Goal: Transaction & Acquisition: Purchase product/service

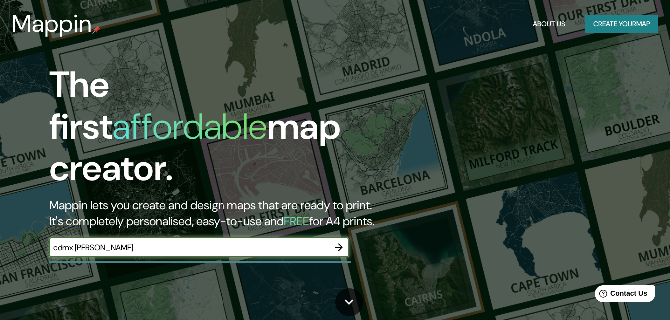
type input "cdmx [PERSON_NAME]"
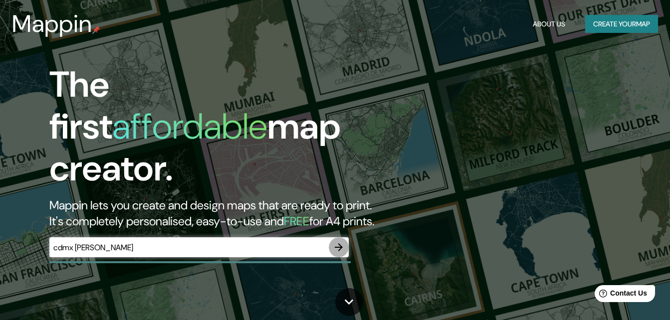
click at [334, 238] on button "button" at bounding box center [339, 248] width 20 height 20
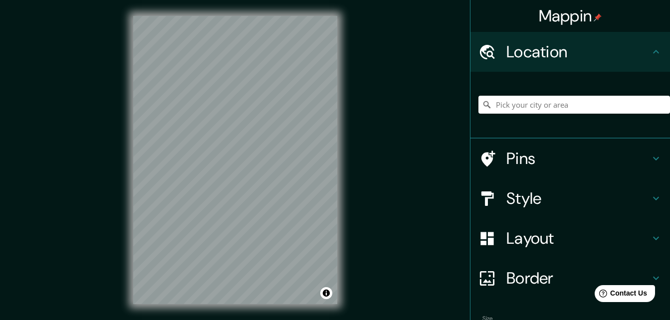
click at [368, 152] on div "Mappin Location Pins Style Layout Border Choose a border. Hint : you can make l…" at bounding box center [335, 168] width 670 height 336
click at [524, 102] on input "Pick your city or area" at bounding box center [575, 105] width 192 height 18
type input "s"
type input "[GEOGRAPHIC_DATA], [GEOGRAPHIC_DATA]"
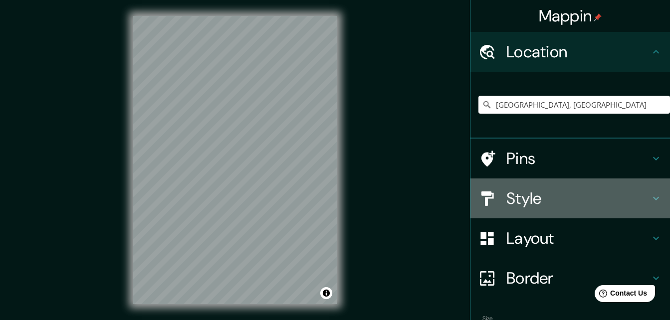
click at [634, 200] on h4 "Style" at bounding box center [579, 199] width 144 height 20
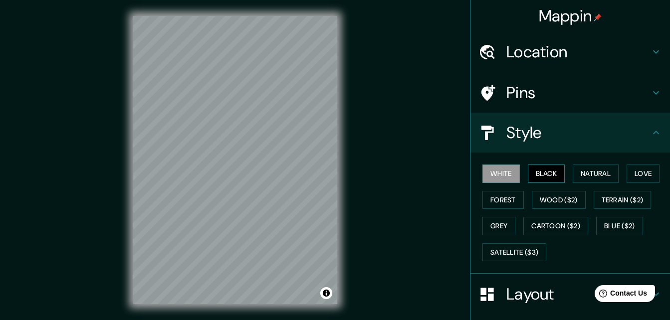
click at [548, 172] on button "Black" at bounding box center [546, 174] width 37 height 18
click at [516, 172] on div "White Black Natural Love Forest Wood ($2) Terrain ($2) Grey Cartoon ($2) Blue (…" at bounding box center [575, 213] width 192 height 105
click at [500, 172] on button "White" at bounding box center [501, 174] width 37 height 18
click at [514, 253] on button "Satellite ($3)" at bounding box center [515, 253] width 64 height 18
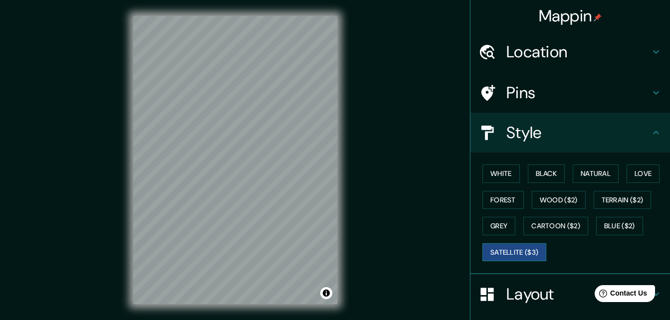
click at [503, 256] on button "Satellite ($3)" at bounding box center [515, 253] width 64 height 18
click at [499, 173] on button "White" at bounding box center [501, 174] width 37 height 18
click at [586, 89] on h4 "Pins" at bounding box center [579, 93] width 144 height 20
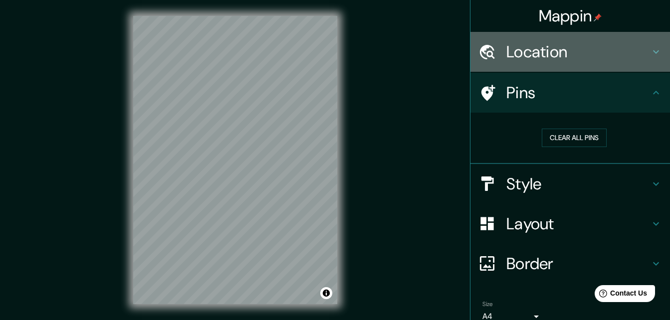
click at [532, 58] on h4 "Location" at bounding box center [579, 52] width 144 height 20
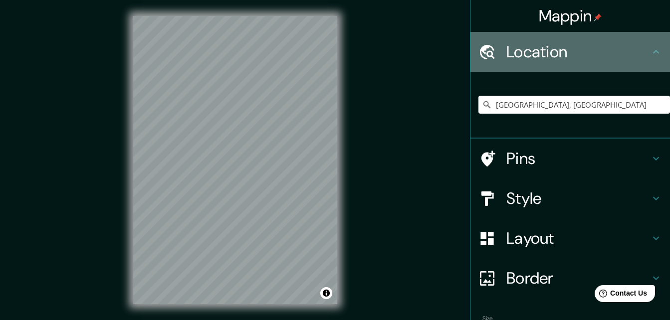
click at [532, 58] on h4 "Location" at bounding box center [579, 52] width 144 height 20
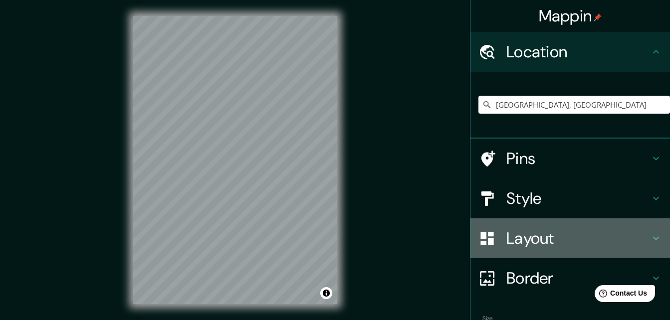
click at [531, 240] on h4 "Layout" at bounding box center [579, 239] width 144 height 20
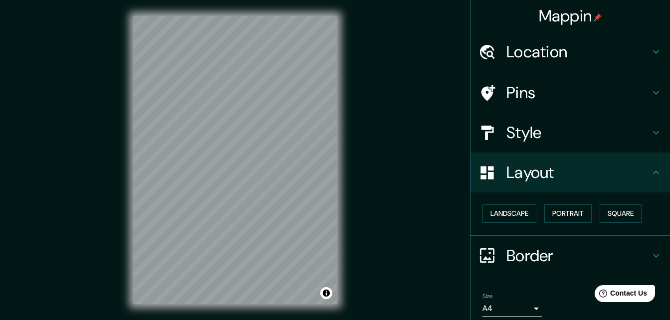
scroll to position [38, 0]
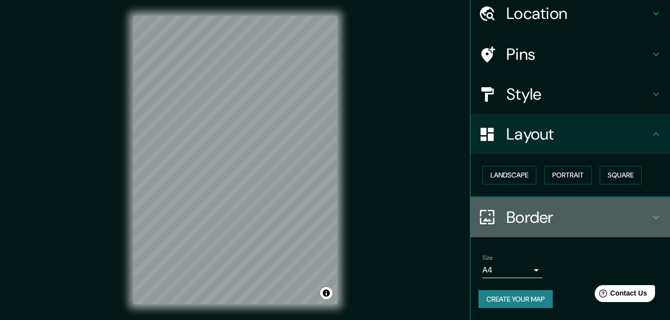
click at [522, 218] on h4 "Border" at bounding box center [579, 218] width 144 height 20
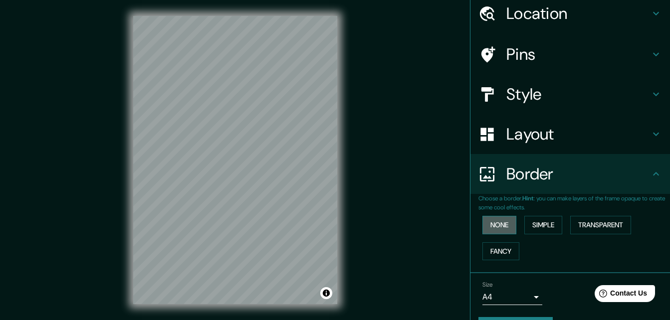
click at [495, 224] on button "None" at bounding box center [500, 225] width 34 height 18
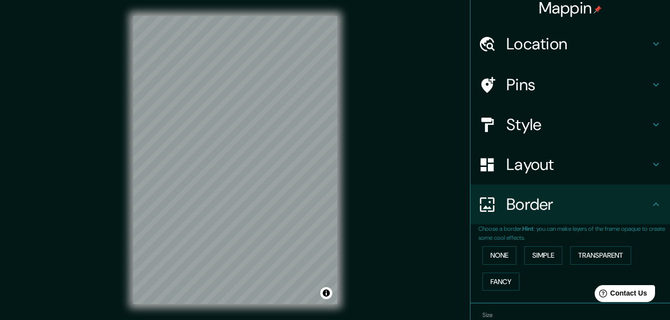
scroll to position [0, 0]
